Goal: Task Accomplishment & Management: Use online tool/utility

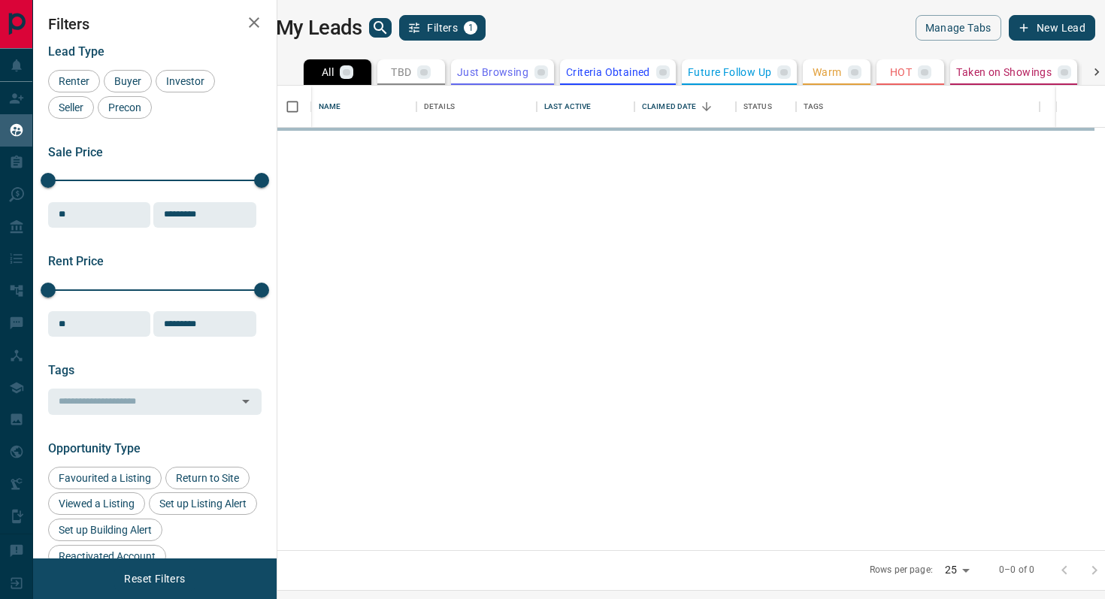
scroll to position [464, 821]
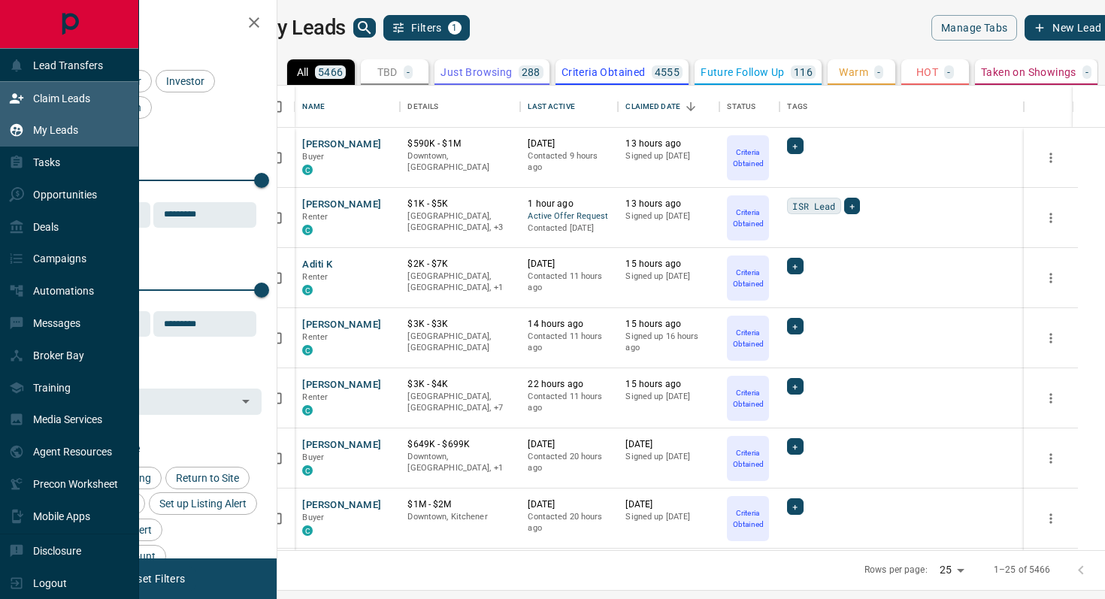
click at [72, 101] on p "Claim Leads" at bounding box center [61, 98] width 57 height 12
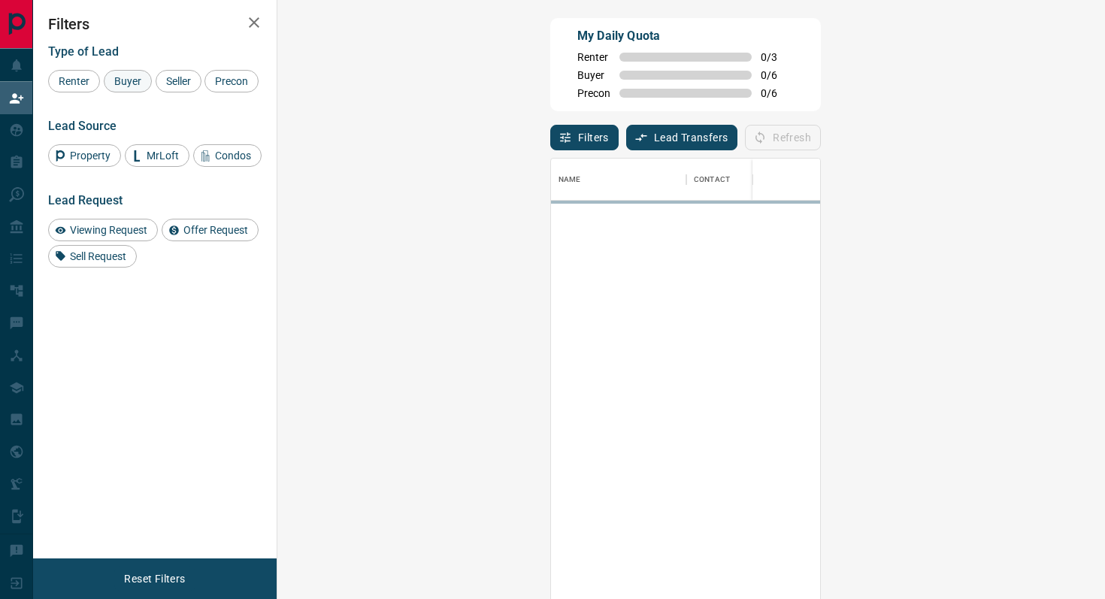
scroll to position [455, 795]
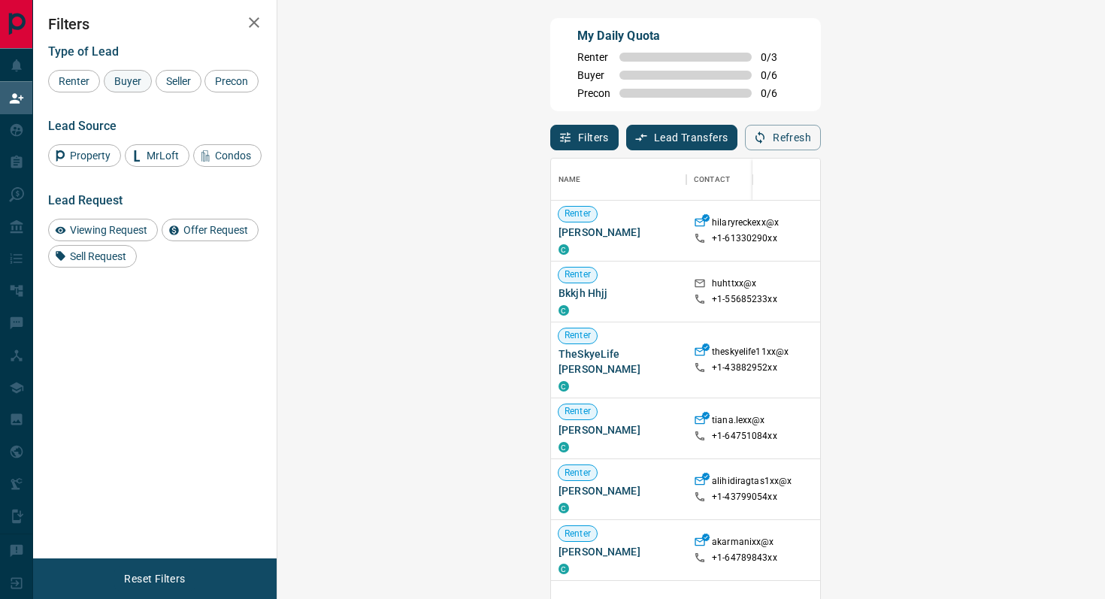
click at [129, 84] on span "Buyer" at bounding box center [128, 81] width 38 height 12
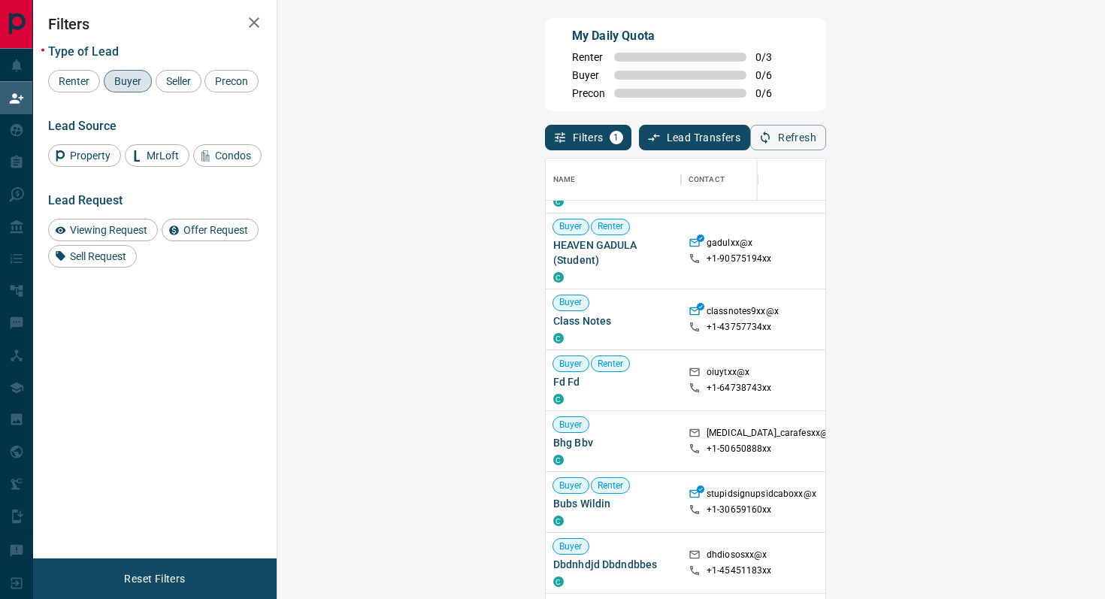
scroll to position [0, 0]
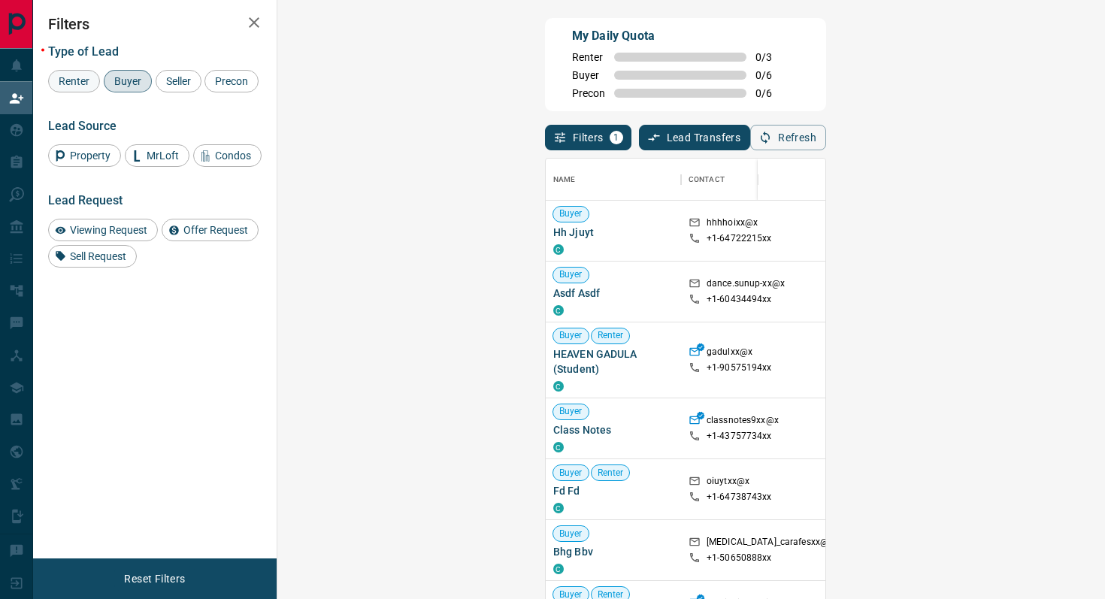
click at [83, 80] on span "Renter" at bounding box center [73, 81] width 41 height 12
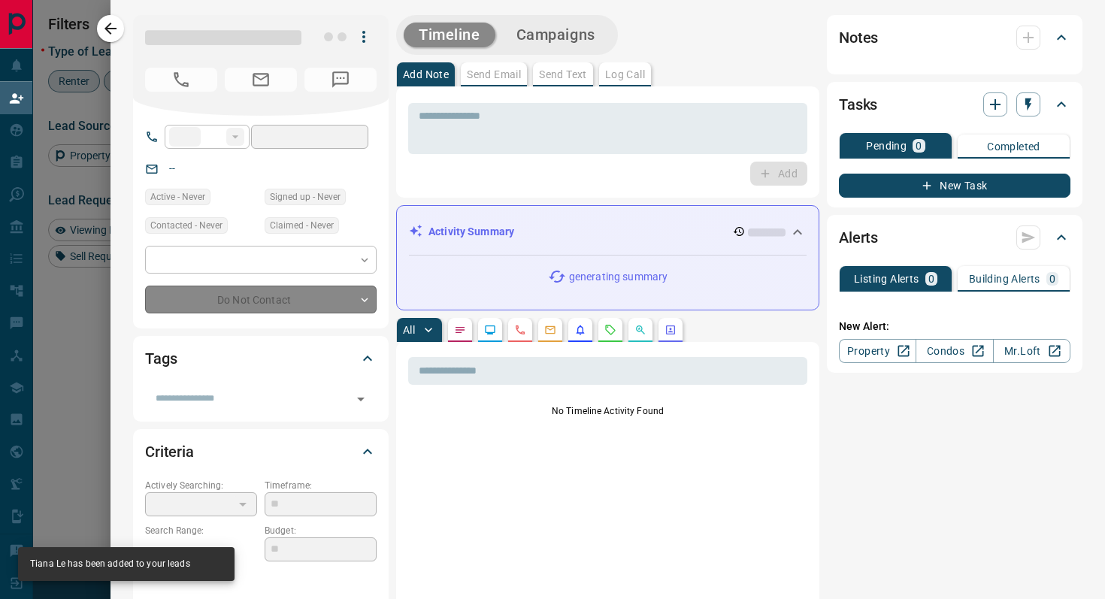
type input "**"
type input "**********"
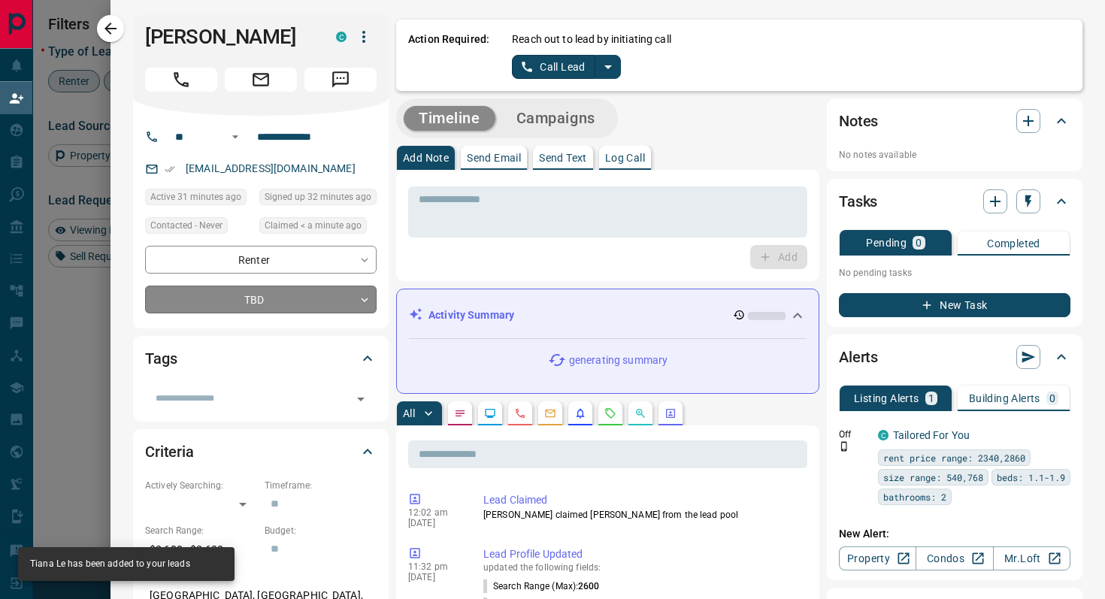
click at [325, 304] on body "Lead Transfers Claim Leads My Leads Tasks Opportunities Deals Campaigns Automat…" at bounding box center [552, 255] width 1105 height 510
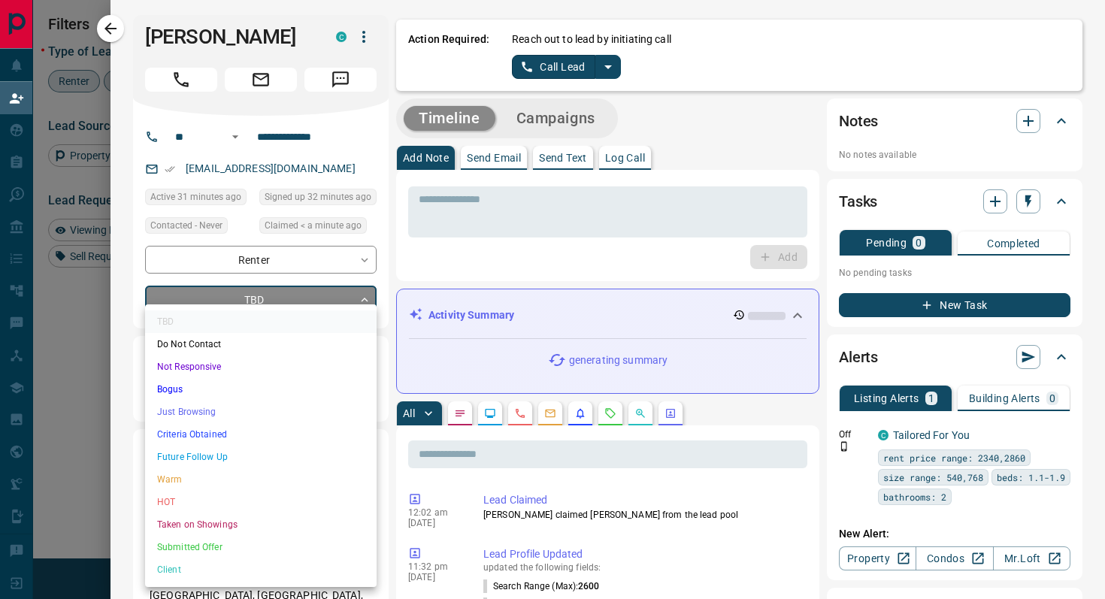
click at [228, 433] on li "Criteria Obtained" at bounding box center [260, 434] width 231 height 23
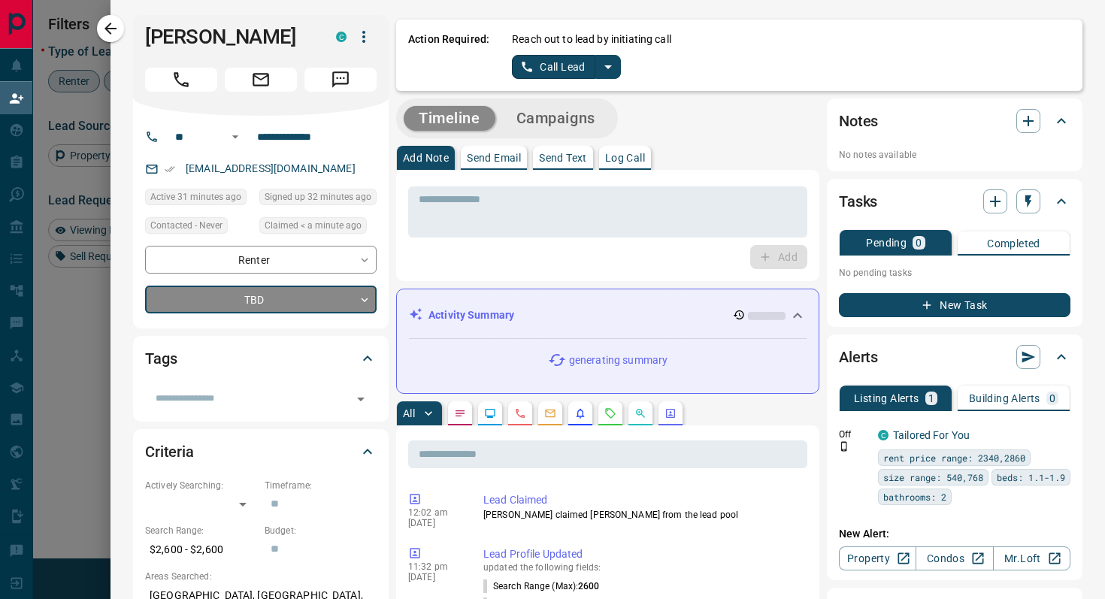
type input "*"
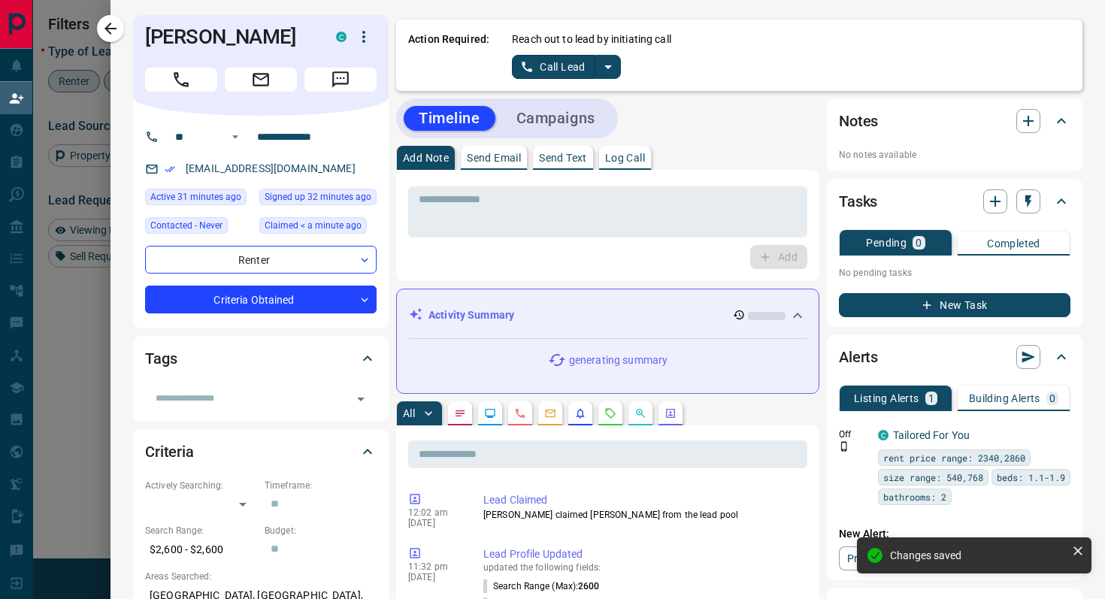
click at [609, 68] on icon "split button" at bounding box center [608, 67] width 18 height 18
click at [594, 129] on li "Log Manual Call" at bounding box center [566, 118] width 92 height 23
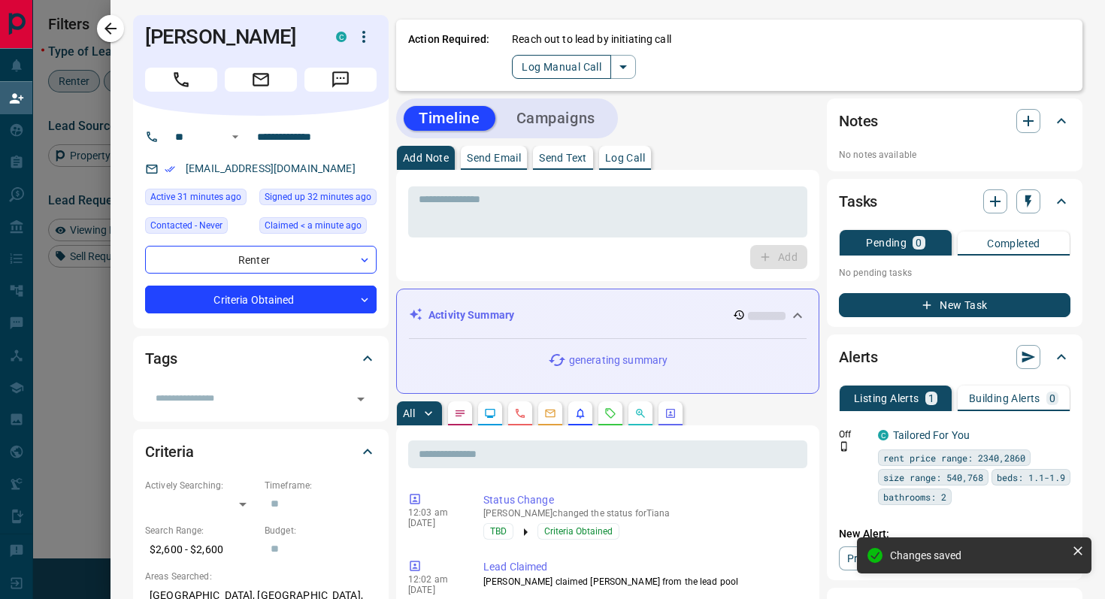
click at [525, 69] on button "Log Manual Call" at bounding box center [561, 67] width 99 height 24
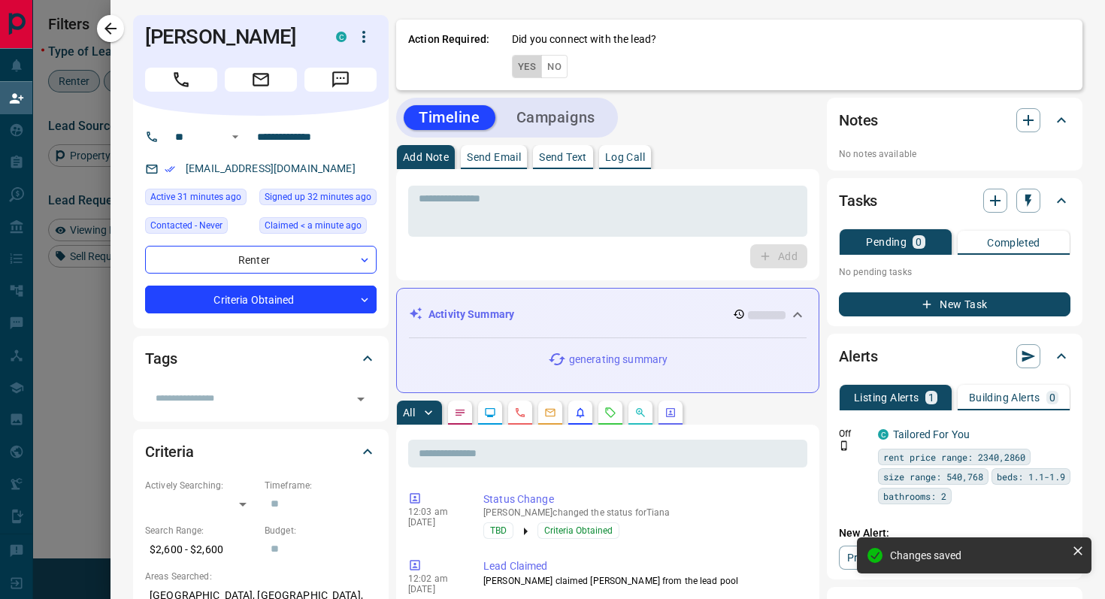
click at [525, 69] on button "Yes" at bounding box center [527, 66] width 30 height 23
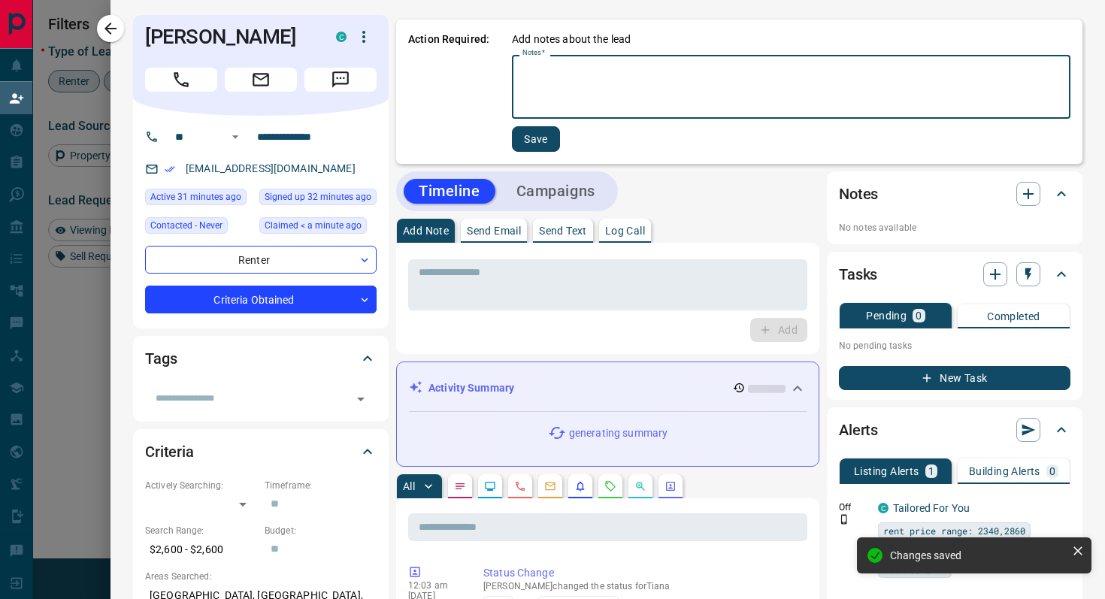
click at [591, 76] on textarea "Notes   *" at bounding box center [790, 87] width 537 height 51
type textarea "******"
click at [537, 142] on button "Save" at bounding box center [534, 139] width 48 height 26
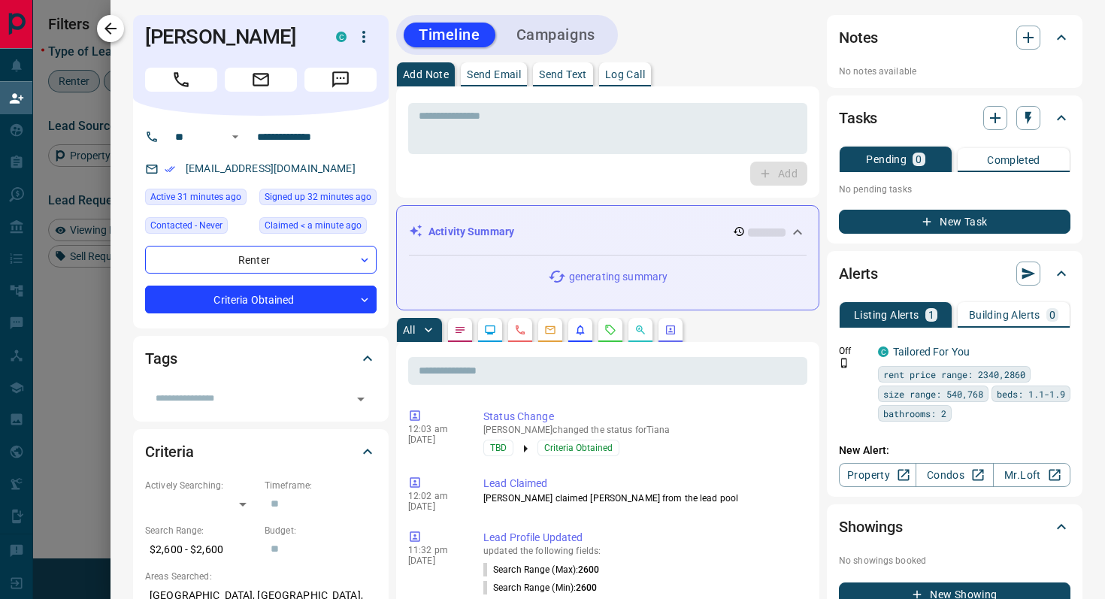
click at [113, 26] on icon "button" at bounding box center [110, 29] width 18 height 18
